Goal: Task Accomplishment & Management: Manage account settings

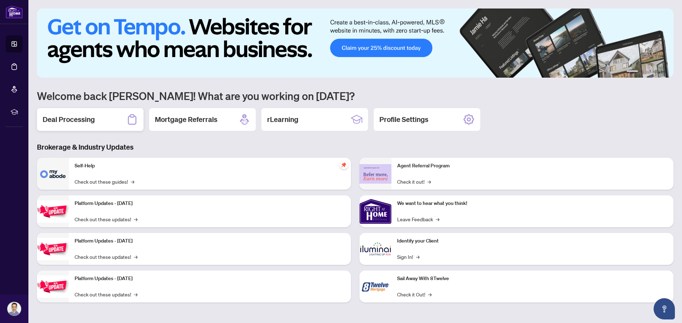
click at [62, 121] on h2 "Deal Processing" at bounding box center [69, 120] width 52 height 10
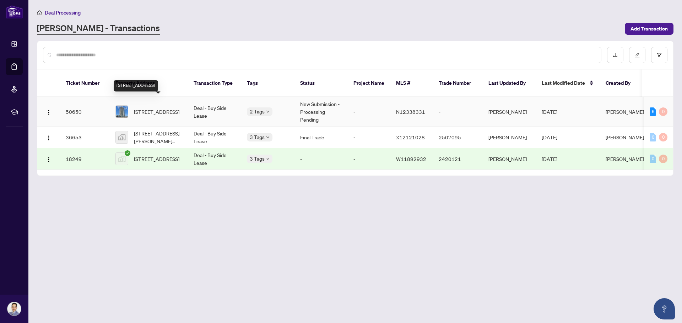
click at [154, 108] on span "[STREET_ADDRESS]" at bounding box center [156, 112] width 45 height 8
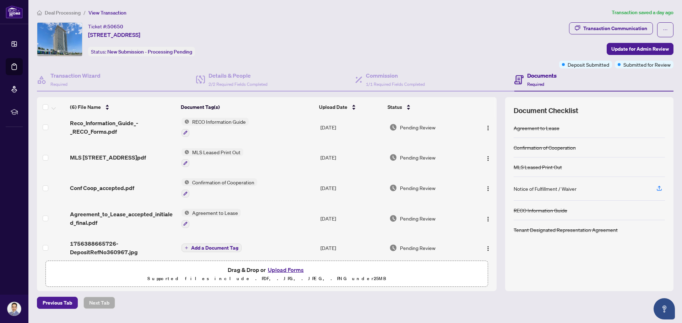
scroll to position [41, 0]
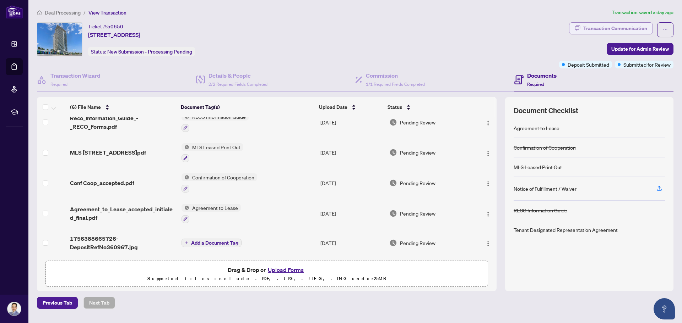
click at [343, 28] on div "Transaction Communication" at bounding box center [615, 28] width 64 height 11
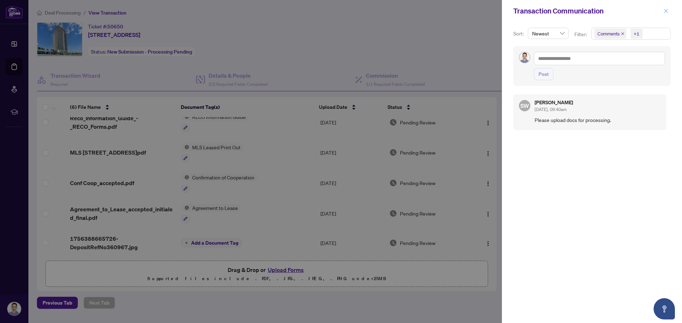
click at [343, 11] on icon "close" at bounding box center [665, 11] width 5 height 5
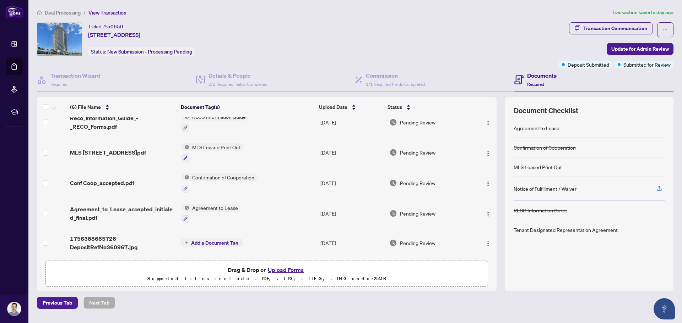
scroll to position [0, 0]
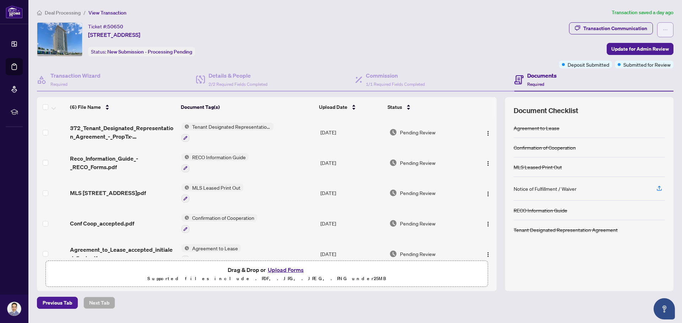
click at [343, 30] on icon "ellipsis" at bounding box center [664, 29] width 5 height 5
